Goal: Obtain resource: Download file/media

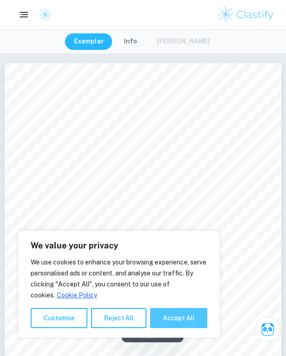
click at [174, 312] on button "Accept All" at bounding box center [178, 318] width 57 height 20
checkbox input "true"
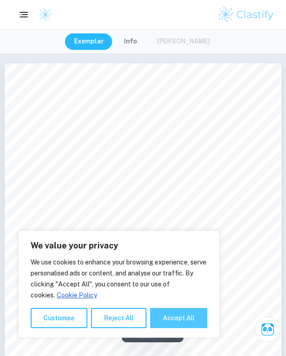
checkbox input "true"
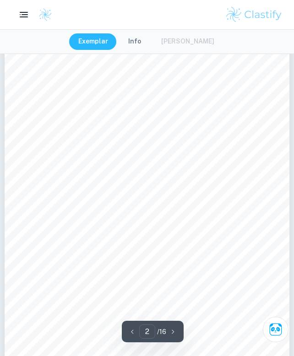
scroll to position [456, 0]
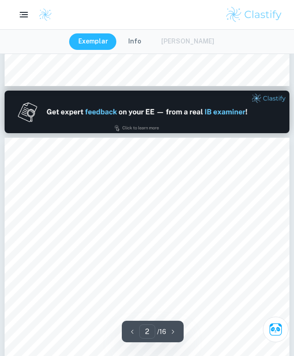
type input "1"
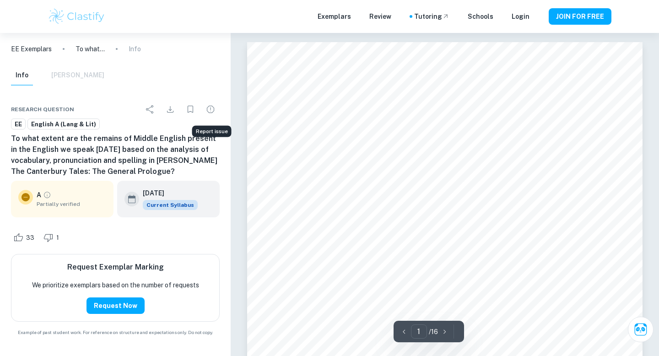
scroll to position [6, 0]
